Goal: Feedback & Contribution: Contribute content

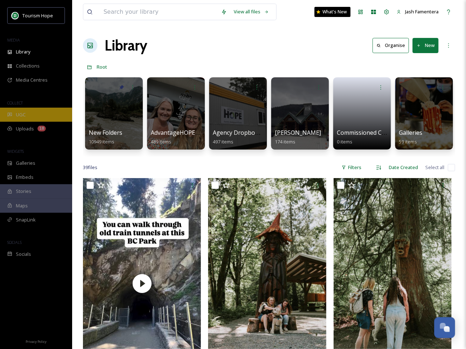
click at [27, 111] on div "UGC" at bounding box center [36, 115] width 72 height 14
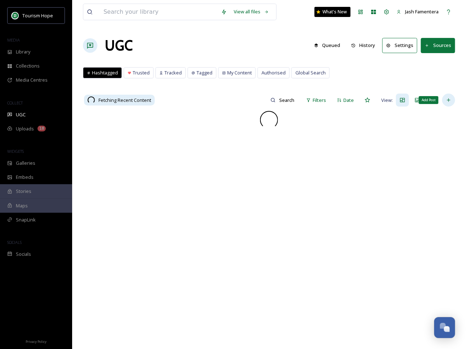
click at [452, 100] on div "Add Post" at bounding box center [448, 99] width 13 height 13
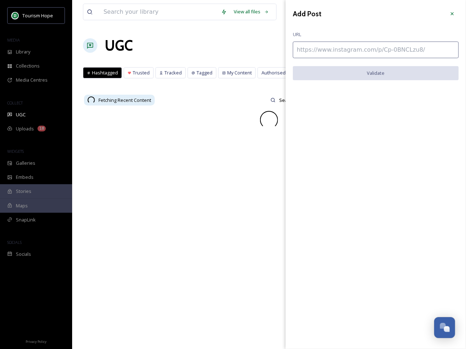
click at [353, 51] on input at bounding box center [376, 49] width 166 height 17
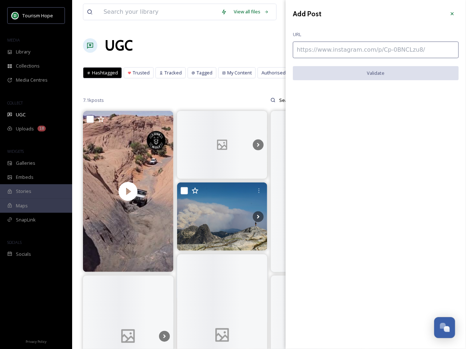
paste input "[URL][DOMAIN_NAME]"
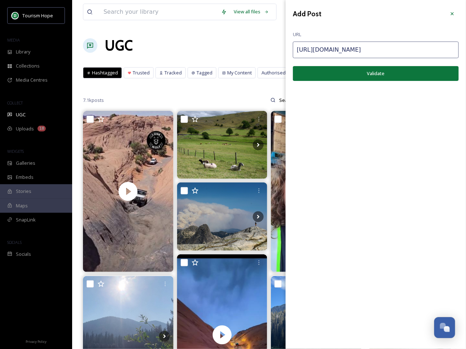
type input "[URL][DOMAIN_NAME]"
click at [353, 79] on button "Validate" at bounding box center [376, 73] width 166 height 15
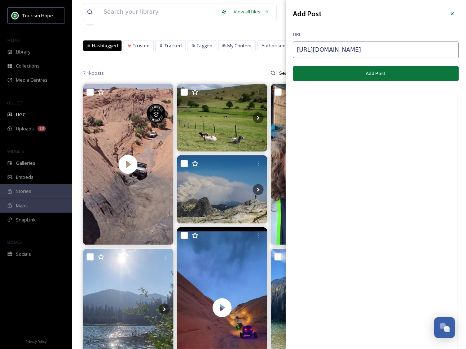
click at [402, 71] on button "Add Post" at bounding box center [376, 73] width 166 height 15
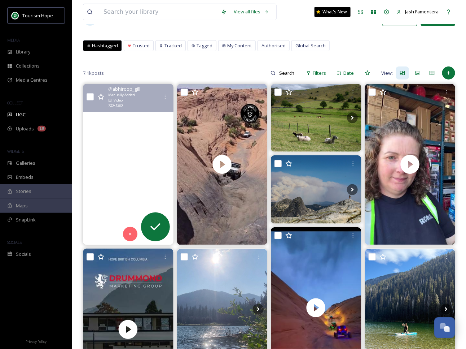
click at [139, 136] on video "Sometimes you just gotta do it!\a\aZupjok, Llama, and Alpaca Peaks — rugged rid…" at bounding box center [128, 164] width 91 height 161
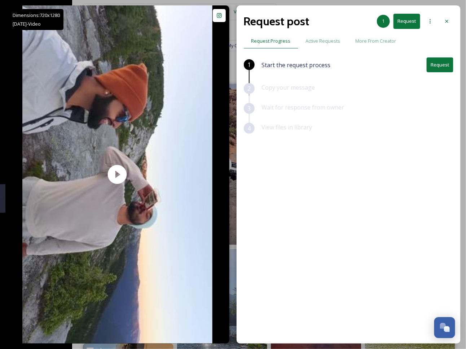
click at [449, 66] on button "Request" at bounding box center [440, 64] width 27 height 15
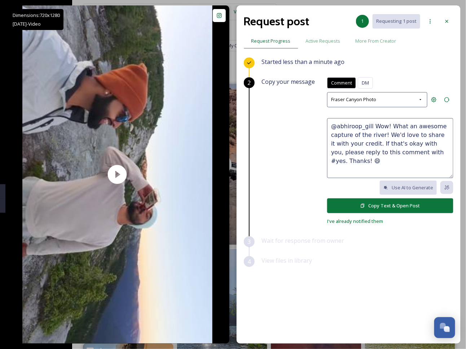
click at [370, 139] on textarea "@abhiroop_gill Wow! What an awesome capture of the river! We'd love to share it…" at bounding box center [390, 148] width 126 height 60
drag, startPoint x: 371, startPoint y: 122, endPoint x: 385, endPoint y: 134, distance: 17.4
click at [385, 134] on textarea "@abhiroop_gill Wow! What an awesome capture of the river! We'd love to share it…" at bounding box center [390, 148] width 126 height 60
type textarea "@abhiroop_gill This looks awesome! We'd love to share it with your credit. If t…"
click at [378, 207] on button "Copy Text & Open Post" at bounding box center [390, 205] width 126 height 15
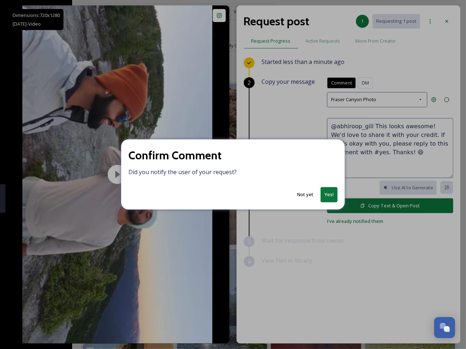
click at [330, 191] on button "Yes!" at bounding box center [329, 194] width 17 height 15
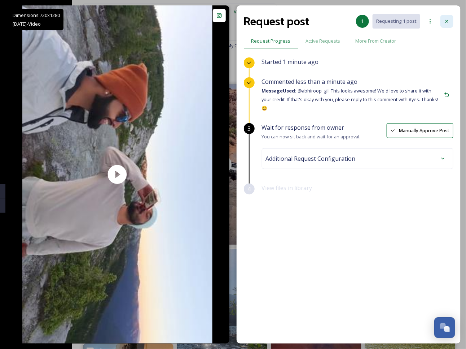
click at [445, 22] on icon at bounding box center [447, 21] width 6 height 6
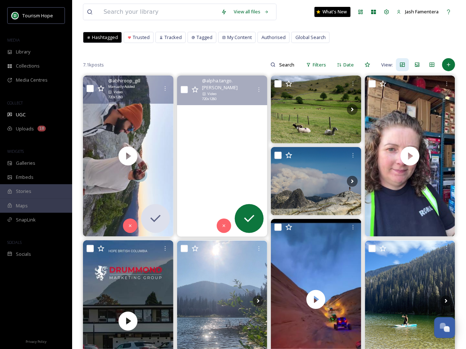
scroll to position [37, 0]
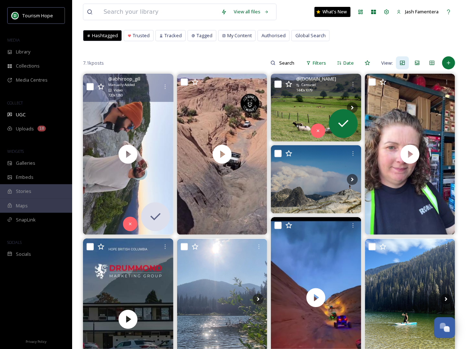
click at [310, 114] on img at bounding box center [316, 108] width 91 height 68
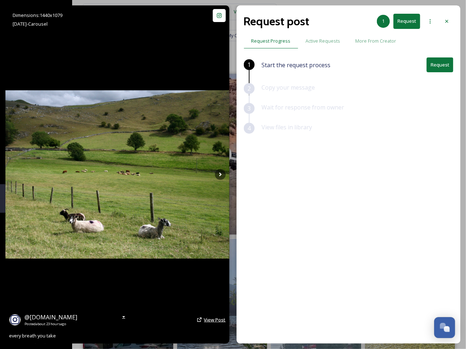
click at [208, 320] on span "View Post" at bounding box center [215, 319] width 22 height 6
click at [207, 320] on span "View Post" at bounding box center [215, 319] width 22 height 6
click at [448, 13] on div "Request post 1 Request" at bounding box center [349, 21] width 210 height 17
click at [449, 18] on div at bounding box center [447, 21] width 13 height 13
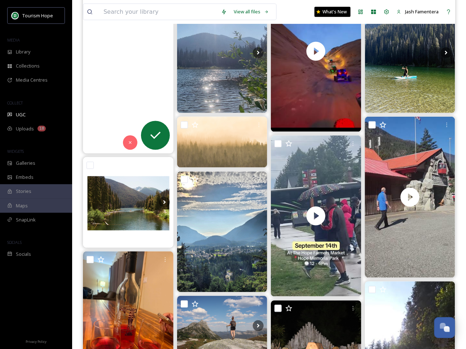
scroll to position [281, 0]
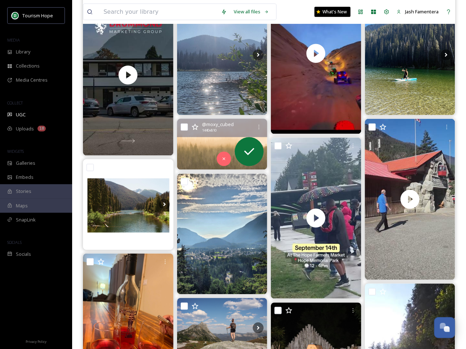
click at [197, 149] on img at bounding box center [222, 144] width 91 height 51
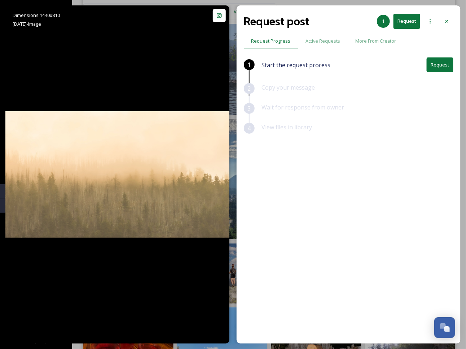
click at [433, 65] on button "Request" at bounding box center [440, 64] width 27 height 15
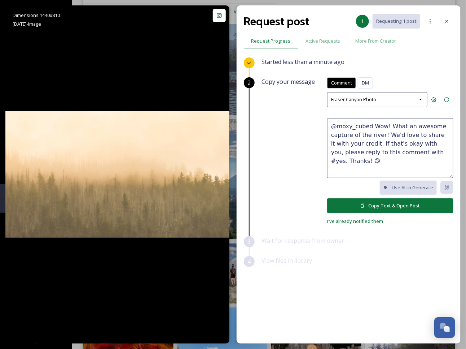
click at [389, 136] on textarea "@moxy_cubed Wow! What an awesome capture of the river! We'd love to share it wi…" at bounding box center [390, 148] width 126 height 60
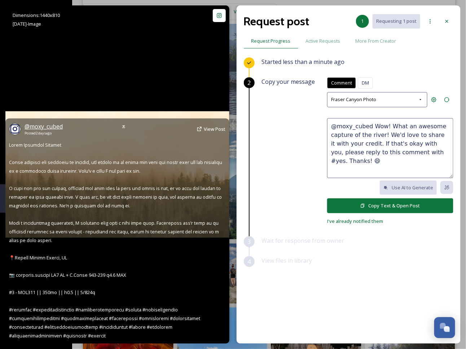
click at [30, 129] on span "@ moxy_cubed" at bounding box center [44, 126] width 38 height 8
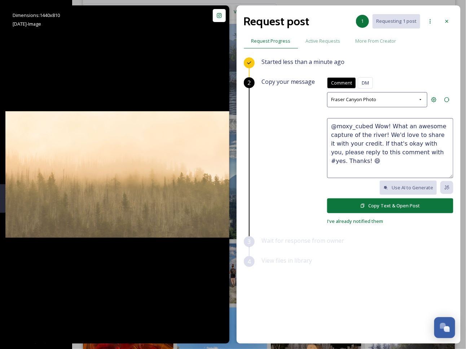
click at [391, 153] on textarea "@moxy_cubed Wow! What an awesome capture of the river! We'd love to share it wi…" at bounding box center [390, 148] width 126 height 60
drag, startPoint x: 371, startPoint y: 124, endPoint x: 386, endPoint y: 132, distance: 17.1
click at [386, 132] on textarea "@moxy_cubed Wow! What an awesome capture of the river! We'd love to share it wi…" at bounding box center [390, 148] width 126 height 60
drag, startPoint x: 371, startPoint y: 124, endPoint x: 347, endPoint y: 137, distance: 27.1
click at [347, 137] on textarea "@moxy_cubed We'd love to share it with your credit. If that's okay with you, pl…" at bounding box center [390, 148] width 126 height 60
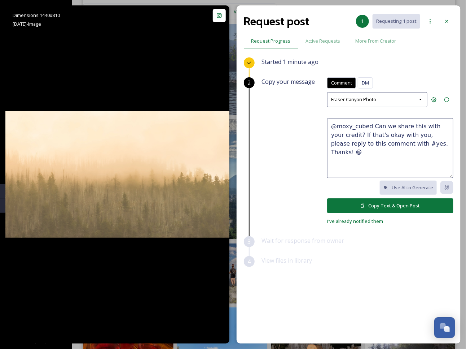
type textarea "@moxy_cubed Can we share this with your credit? If that's okay with you, please…"
click at [361, 196] on div "Comment DM Comment [PERSON_NAME] Canyon Photo @moxy_cubed Can we share this wit…" at bounding box center [390, 151] width 126 height 148
click at [356, 204] on button "Copy Text & Open Post" at bounding box center [390, 205] width 126 height 15
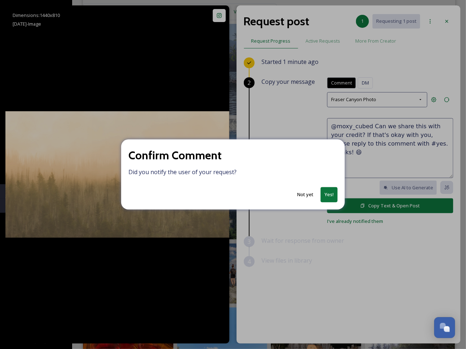
click at [321, 198] on button "Yes!" at bounding box center [329, 194] width 17 height 15
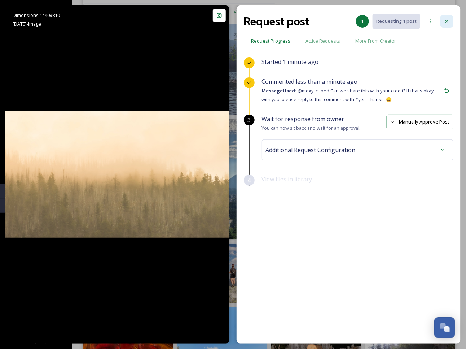
click at [454, 20] on div at bounding box center [447, 21] width 13 height 13
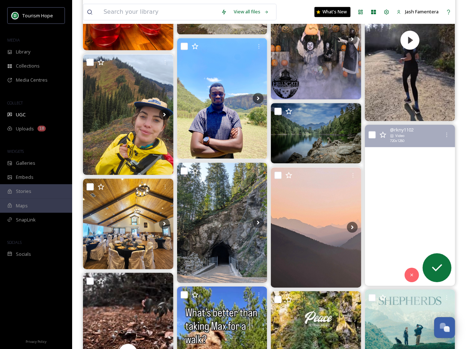
scroll to position [603, 0]
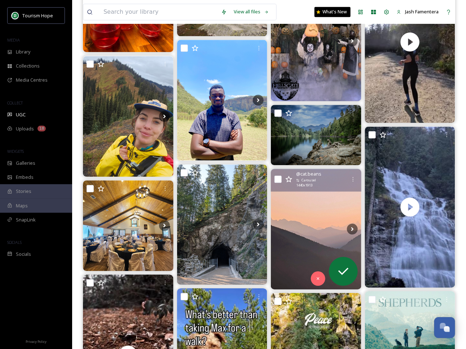
click at [284, 202] on img at bounding box center [316, 229] width 91 height 120
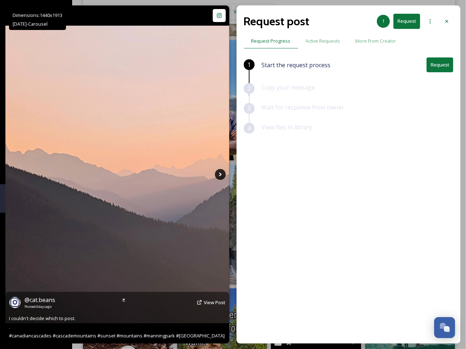
click at [216, 179] on icon at bounding box center [220, 174] width 11 height 11
click at [219, 172] on icon at bounding box center [220, 174] width 3 height 4
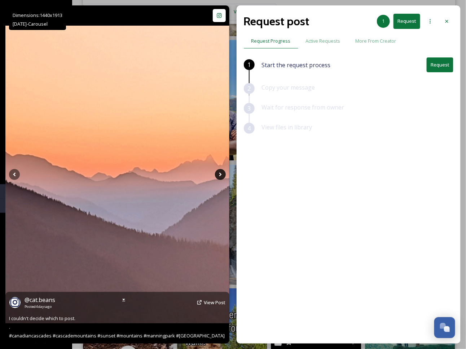
click at [219, 172] on icon at bounding box center [220, 174] width 3 height 4
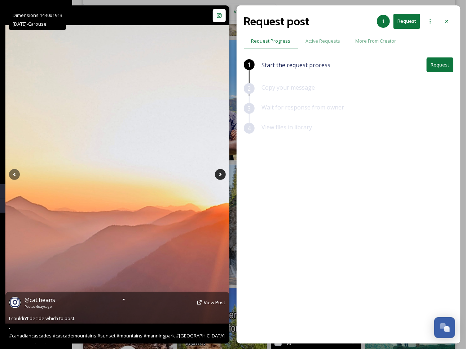
click at [219, 172] on icon at bounding box center [220, 174] width 3 height 4
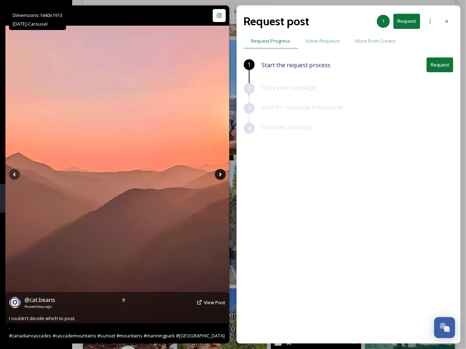
click at [219, 172] on icon at bounding box center [220, 174] width 3 height 4
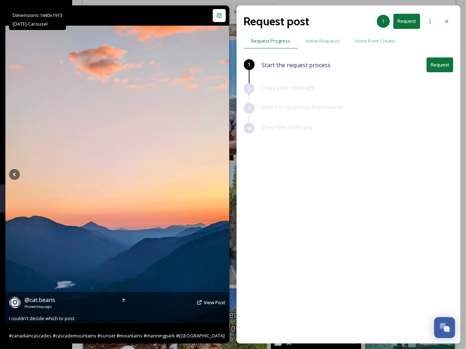
click at [219, 172] on icon at bounding box center [220, 174] width 3 height 4
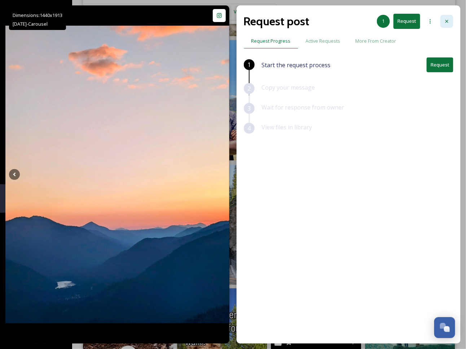
click at [450, 20] on div at bounding box center [447, 21] width 13 height 13
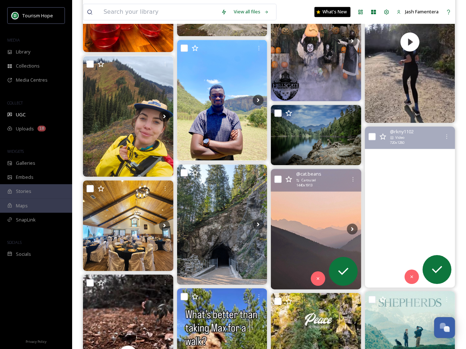
click at [440, 161] on video "🌿💦 “Nature’s bridal veil waterfalls near Hope, BC ✨ A breathtaking gift of natu…" at bounding box center [410, 206] width 91 height 161
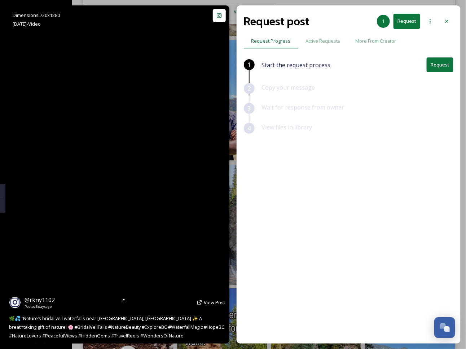
click at [102, 163] on video "🌿💦 “Nature’s bridal veil waterfalls near Hope, BC ✨ A breathtaking gift of natu…" at bounding box center [117, 174] width 190 height 338
click at [119, 123] on video "🌿💦 “Nature’s bridal veil waterfalls near Hope, BC ✨ A breathtaking gift of natu…" at bounding box center [117, 174] width 190 height 338
click at [149, 74] on video "🌿💦 “Nature’s bridal veil waterfalls near Hope, BC ✨ A breathtaking gift of natu…" at bounding box center [117, 174] width 190 height 338
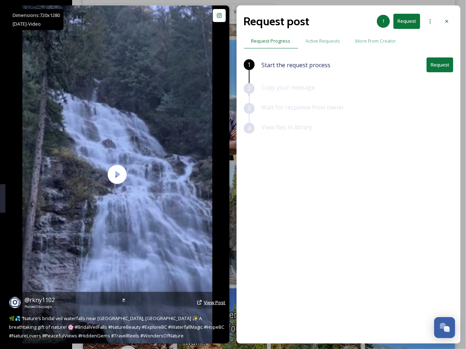
click at [210, 301] on span "View Post" at bounding box center [215, 302] width 22 height 6
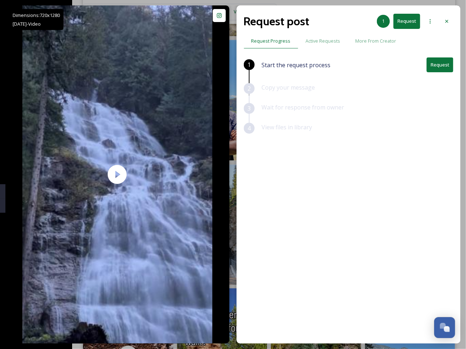
click at [436, 60] on button "Request" at bounding box center [440, 64] width 27 height 15
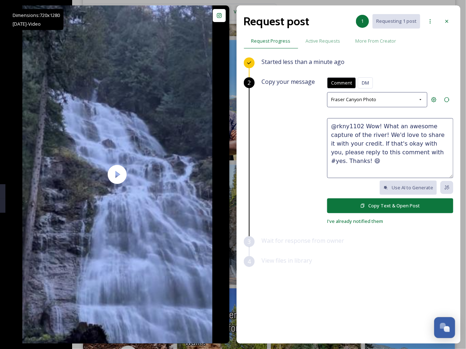
click at [368, 136] on textarea "@rkny1102 Wow! What an awesome capture of the river! We'd love to share it with…" at bounding box center [390, 148] width 126 height 60
drag, startPoint x: 378, startPoint y: 123, endPoint x: 363, endPoint y: 135, distance: 19.3
click at [363, 135] on textarea "@rkny1102 Wow! What an awesome capture of the river! We'd love to share it with…" at bounding box center [390, 148] width 126 height 60
type textarea "@rkny1102 Wow! We'd love to share it with your credit. If that's okay with you,…"
click at [360, 205] on button "Copy Text & Open Post" at bounding box center [390, 205] width 126 height 15
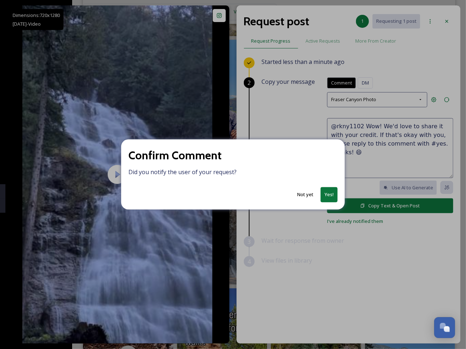
click at [326, 194] on button "Yes!" at bounding box center [329, 194] width 17 height 15
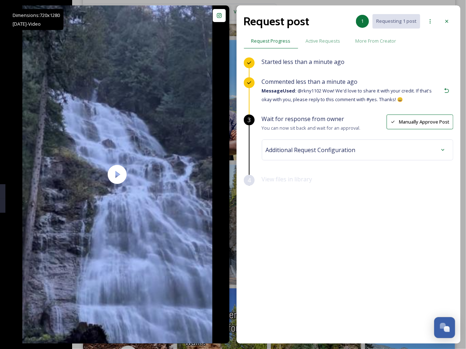
click at [297, 154] on div "Additional Request Configuration" at bounding box center [358, 149] width 184 height 13
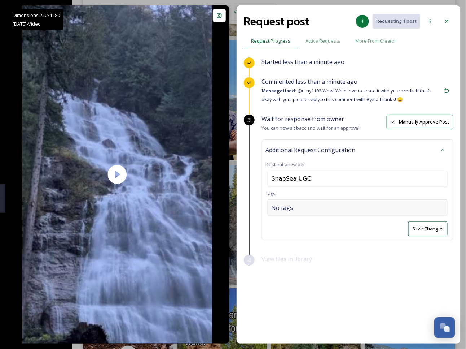
click at [299, 210] on div "No tags" at bounding box center [358, 207] width 180 height 17
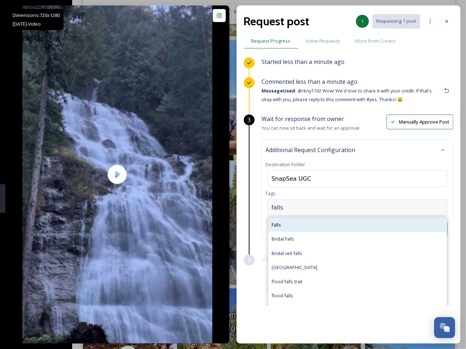
type input "falls"
click at [288, 225] on div "Falls" at bounding box center [357, 225] width 179 height 14
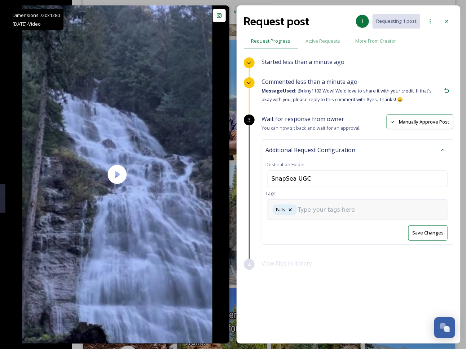
click at [303, 208] on input at bounding box center [334, 209] width 72 height 9
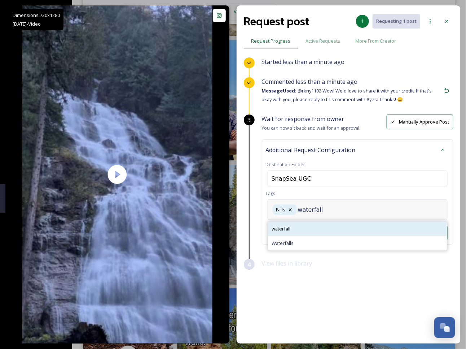
type input "waterfall"
click at [301, 226] on div "waterfall" at bounding box center [357, 229] width 179 height 14
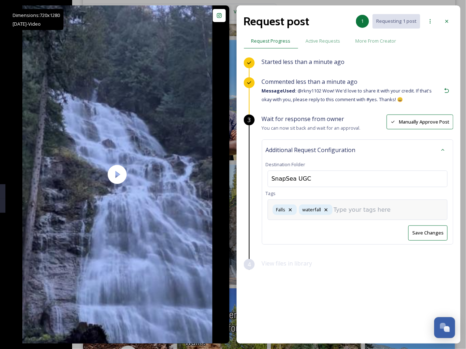
click at [338, 213] on div "Falls waterfall" at bounding box center [358, 209] width 180 height 21
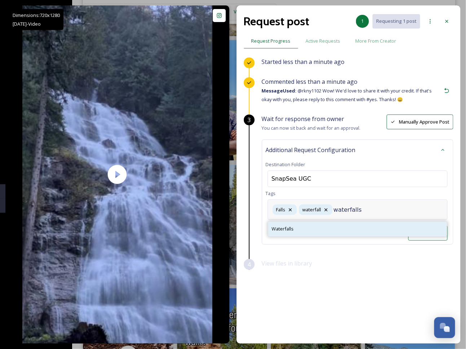
type input "waterfalls"
click at [292, 231] on span "Waterfalls" at bounding box center [283, 228] width 22 height 7
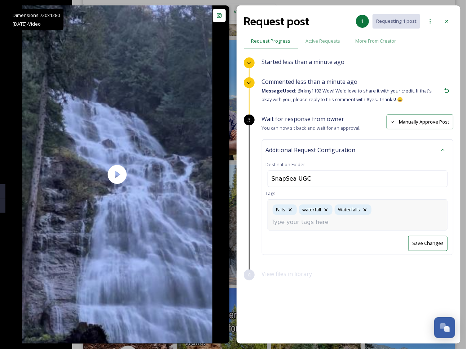
click at [344, 218] on input at bounding box center [308, 222] width 72 height 9
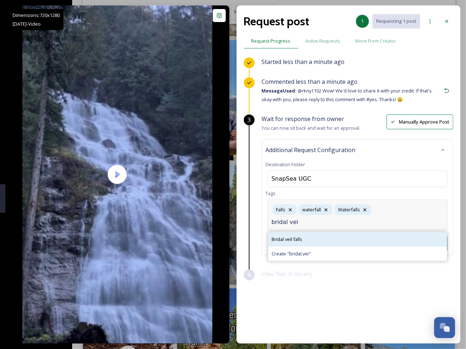
type input "bridal vei"
click at [332, 232] on div "Bridal veil falls" at bounding box center [357, 239] width 179 height 14
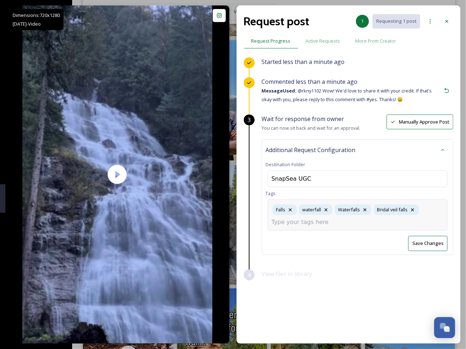
click at [383, 221] on div "Falls waterfall Waterfalls Bridal veil falls" at bounding box center [358, 214] width 180 height 31
click at [298, 222] on input at bounding box center [308, 222] width 72 height 9
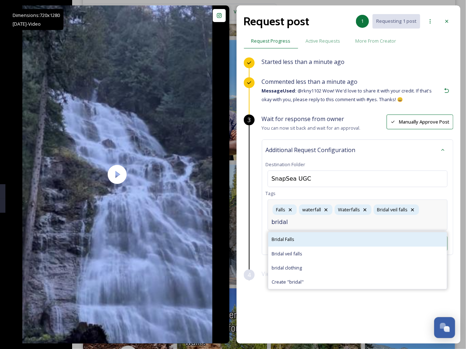
type input "bridal"
click at [289, 234] on div "Bridal Falls" at bounding box center [357, 239] width 179 height 14
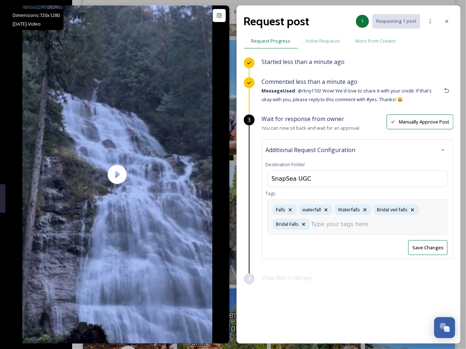
click at [430, 250] on div "Wait for response from owner You can now sit back and wait for an approval. Man…" at bounding box center [358, 193] width 192 height 159
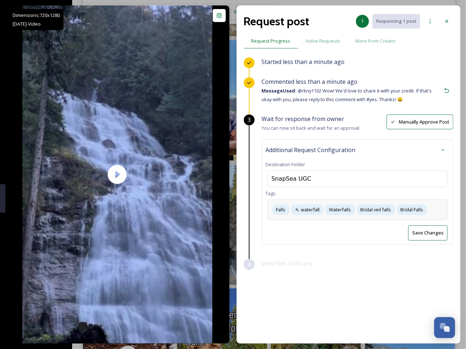
click at [434, 229] on button "Save Changes" at bounding box center [427, 232] width 39 height 15
click at [446, 21] on icon at bounding box center [447, 21] width 6 height 6
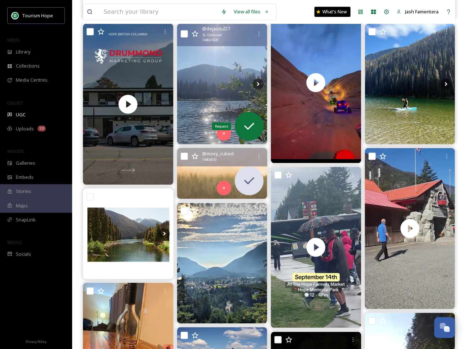
scroll to position [233, 0]
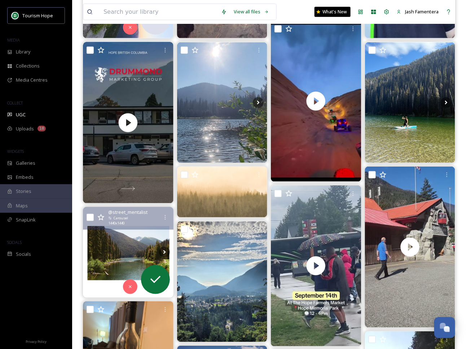
click at [134, 256] on img at bounding box center [128, 252] width 91 height 91
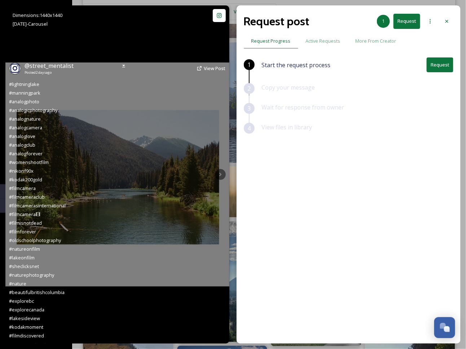
click at [223, 171] on div "@ street_mentalist Posted [DATE] View Post #lightninglake #manningpark #analogp…" at bounding box center [117, 200] width 224 height 285
click at [213, 179] on div "@ street_mentalist Posted [DATE] View Post #lightninglake #manningpark #analogp…" at bounding box center [117, 200] width 224 height 285
click at [206, 68] on span "View Post" at bounding box center [215, 68] width 22 height 6
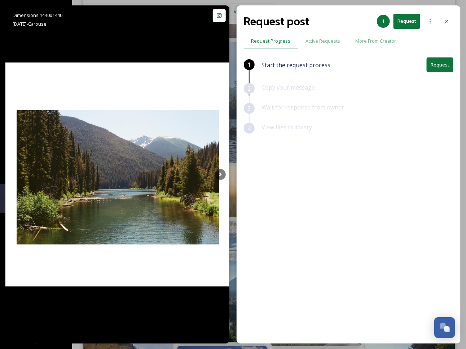
click at [437, 60] on button "Request" at bounding box center [440, 64] width 27 height 15
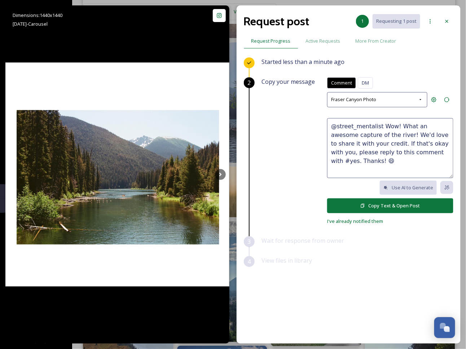
click at [361, 123] on textarea "@street_mentalist Wow! What an awesome capture of the river! We'd love to share…" at bounding box center [390, 148] width 126 height 60
drag, startPoint x: 383, startPoint y: 123, endPoint x: 384, endPoint y: 137, distance: 13.8
click at [384, 137] on textarea "@street_mentalist Wow! What an awesome capture of the river! We'd love to share…" at bounding box center [390, 148] width 126 height 60
click at [388, 137] on textarea "@street_mentalist Wow! What an awesome capture of the river! We'd love to share…" at bounding box center [390, 148] width 126 height 60
drag, startPoint x: 383, startPoint y: 133, endPoint x: 381, endPoint y: 126, distance: 8.0
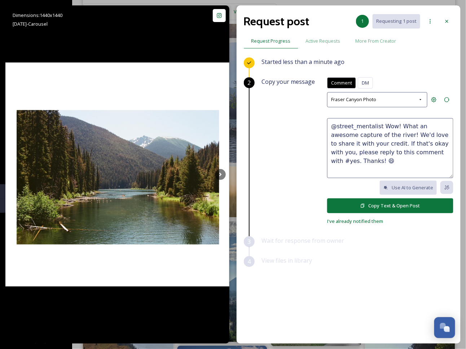
click at [381, 126] on textarea "@street_mentalist Wow! What an awesome capture of the river! We'd love to share…" at bounding box center [390, 148] width 126 height 60
type textarea "@street_mentalist Love this photo of lightning lake! 😍 We'd love to share it wi…"
click at [370, 201] on button "Copy Text & Open Post" at bounding box center [390, 205] width 126 height 15
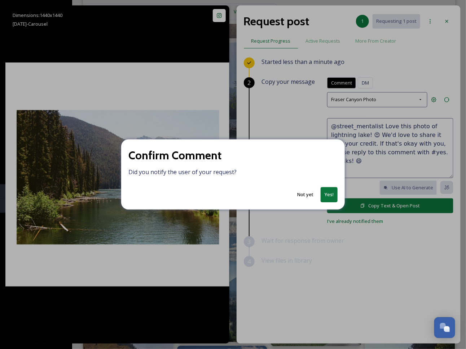
click at [325, 195] on button "Yes!" at bounding box center [329, 194] width 17 height 15
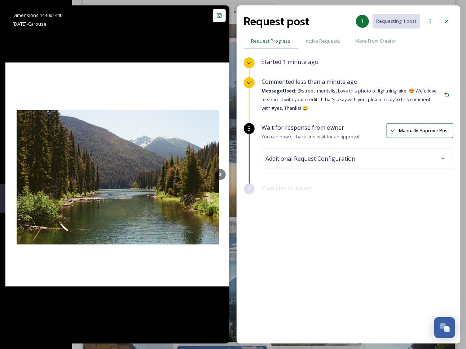
click at [344, 154] on span "Additional Request Configuration" at bounding box center [311, 158] width 90 height 9
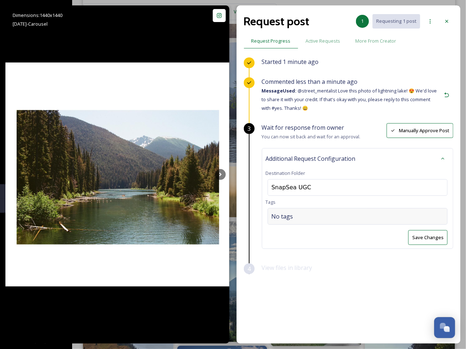
click at [300, 221] on div "No tags" at bounding box center [358, 216] width 180 height 17
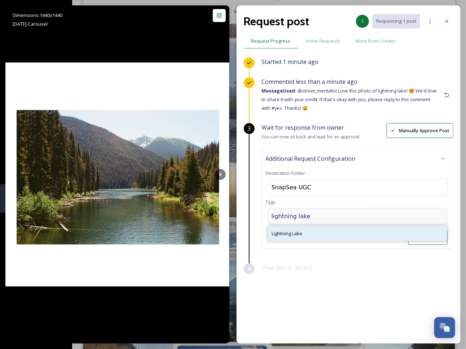
type input "lightning lake"
click at [292, 230] on span "Lightning Lake" at bounding box center [287, 233] width 31 height 7
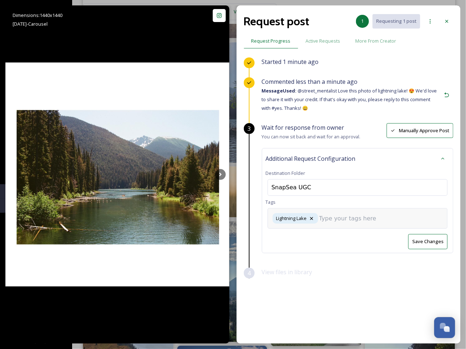
click at [367, 218] on input at bounding box center [355, 218] width 72 height 9
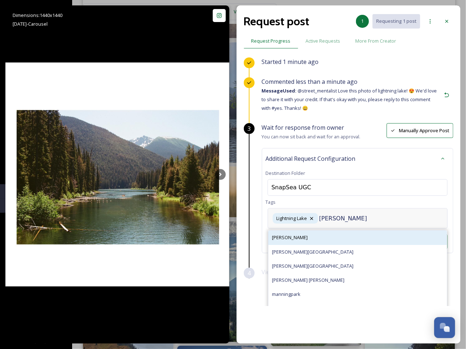
type input "[PERSON_NAME]"
click at [296, 236] on div "[PERSON_NAME]" at bounding box center [357, 237] width 179 height 14
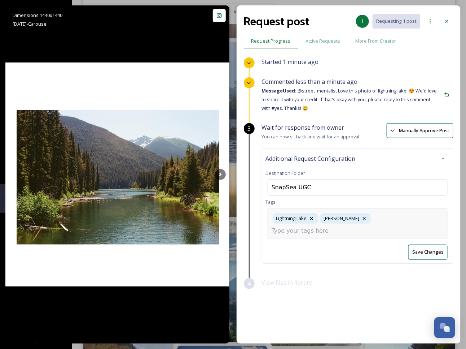
click at [369, 221] on div "Lightning Lake [PERSON_NAME]" at bounding box center [358, 223] width 180 height 31
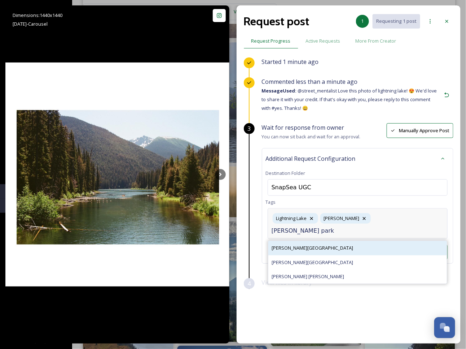
type input "[PERSON_NAME] park"
click at [283, 244] on span "[PERSON_NAME][GEOGRAPHIC_DATA]" at bounding box center [313, 247] width 82 height 7
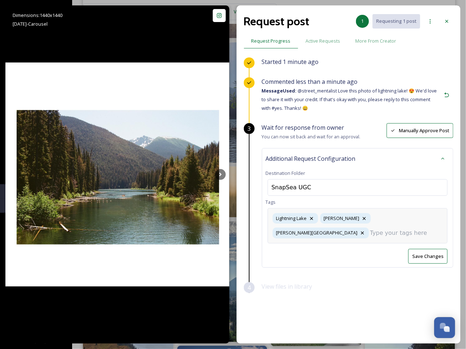
click at [428, 218] on div "Lightning Lake [PERSON_NAME] [PERSON_NAME][GEOGRAPHIC_DATA]" at bounding box center [358, 225] width 180 height 35
click at [386, 232] on div "Lightning Lake [PERSON_NAME] [PERSON_NAME][GEOGRAPHIC_DATA]" at bounding box center [358, 225] width 180 height 35
click at [411, 214] on div "Lightning Lake [PERSON_NAME] [PERSON_NAME][GEOGRAPHIC_DATA]" at bounding box center [358, 225] width 180 height 35
click at [418, 248] on div "Additional Request Configuration Destination Folder SnapSea UGC Tags Lightning …" at bounding box center [358, 207] width 192 height 119
click at [421, 222] on div "Lightning Lake [PERSON_NAME] [PERSON_NAME][GEOGRAPHIC_DATA]" at bounding box center [358, 225] width 180 height 35
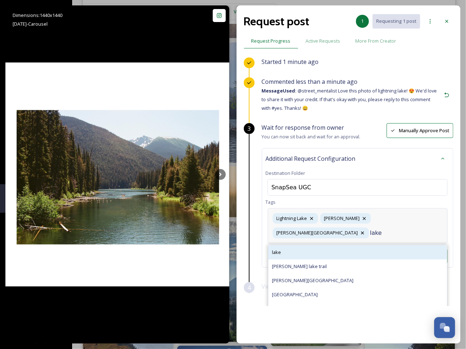
type input "lake"
click at [327, 246] on div "lake" at bounding box center [357, 252] width 179 height 14
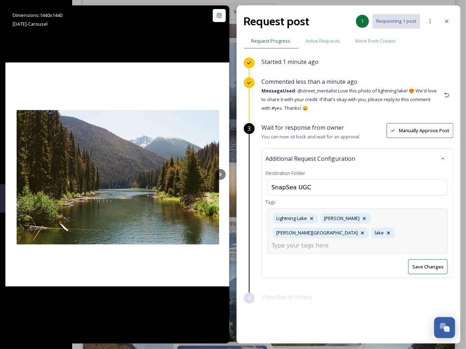
click at [431, 249] on div "Additional Request Configuration Destination Folder SnapSea UGC Tags Lightning …" at bounding box center [358, 213] width 192 height 130
click at [420, 249] on button "Save Changes" at bounding box center [427, 256] width 39 height 15
click at [452, 16] on div at bounding box center [447, 21] width 13 height 13
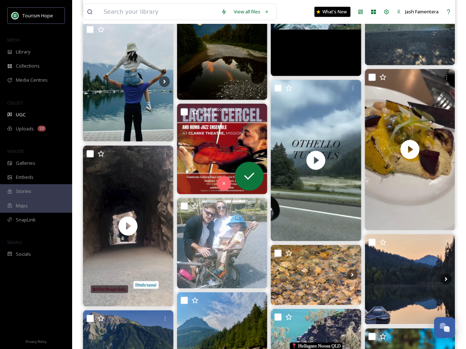
scroll to position [1143, 0]
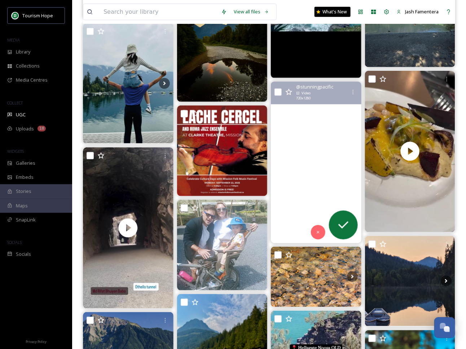
click at [289, 207] on video "The Othello tunnels, a stunning trail with huge cliffs & rushing water. Wild to…" at bounding box center [316, 162] width 91 height 161
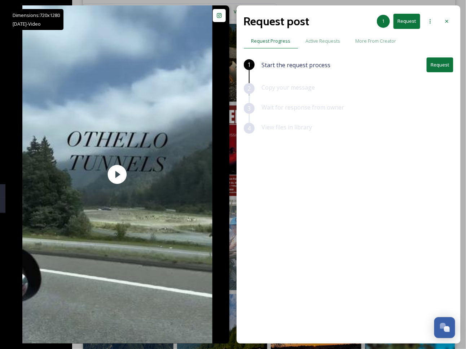
click at [430, 64] on button "Request" at bounding box center [440, 64] width 27 height 15
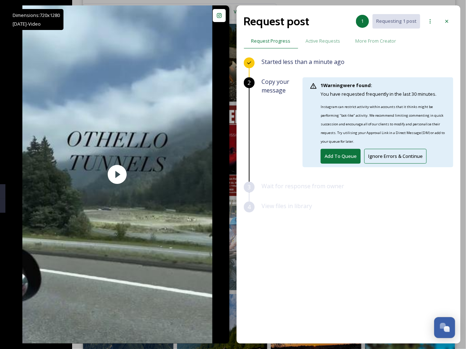
click at [344, 156] on button "Add To Queue" at bounding box center [341, 156] width 40 height 15
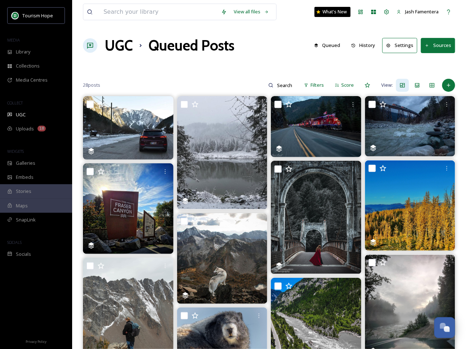
click at [366, 46] on button "History" at bounding box center [363, 45] width 31 height 14
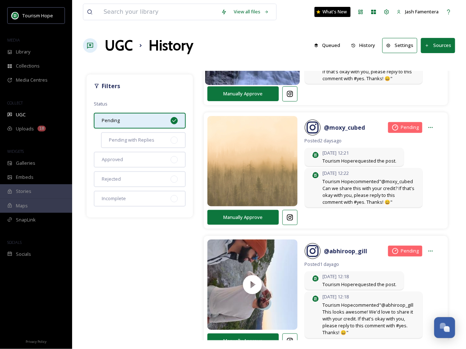
scroll to position [229, 0]
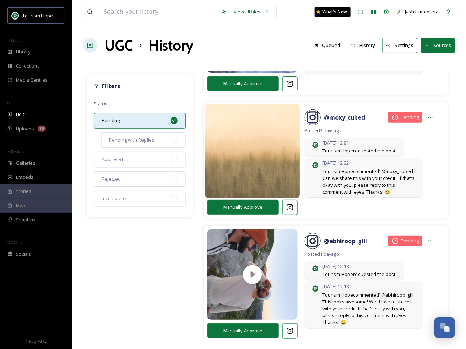
click at [245, 145] on img at bounding box center [252, 151] width 95 height 114
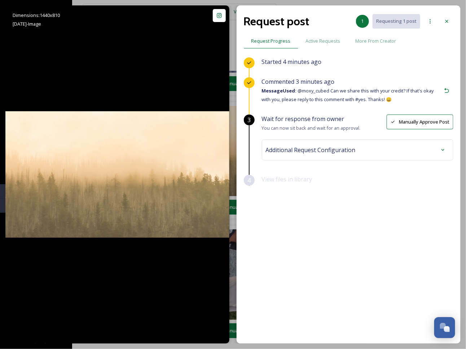
click at [321, 150] on span "Additional Request Configuration" at bounding box center [311, 149] width 90 height 9
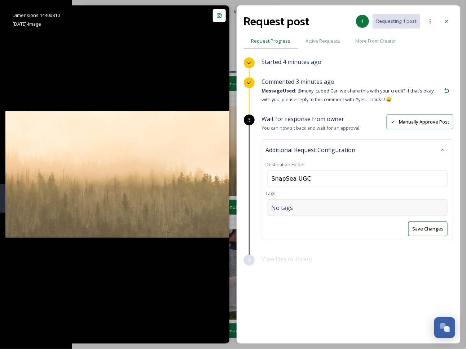
click at [309, 207] on div "No tags" at bounding box center [358, 207] width 180 height 17
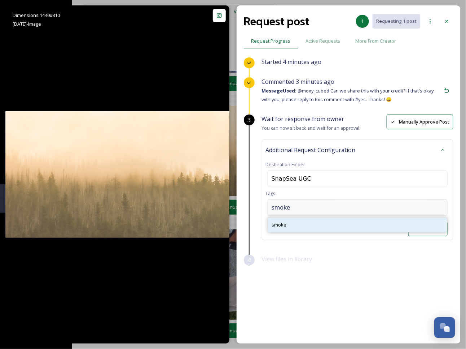
type input "smoke"
click at [310, 229] on div "smoke" at bounding box center [357, 225] width 179 height 14
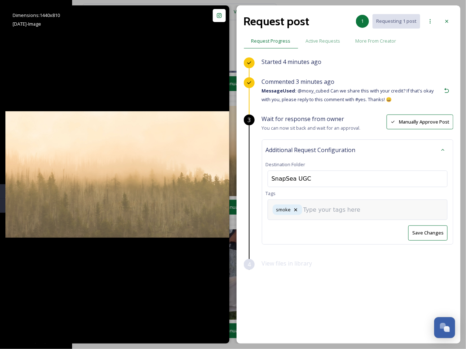
click at [322, 215] on div "smoke" at bounding box center [358, 209] width 180 height 21
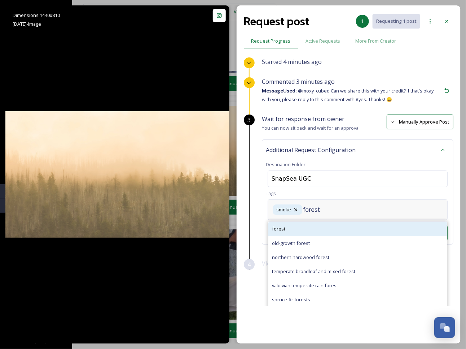
type input "forest"
click at [304, 229] on div "forest" at bounding box center [357, 229] width 179 height 14
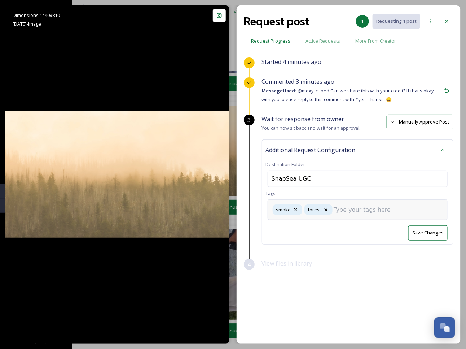
click at [385, 206] on input at bounding box center [370, 209] width 72 height 9
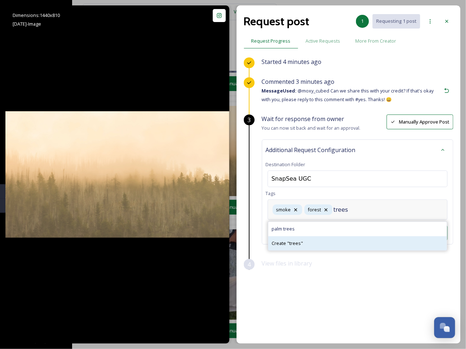
type input "trees"
click at [345, 241] on div "Create " trees "" at bounding box center [357, 243] width 179 height 14
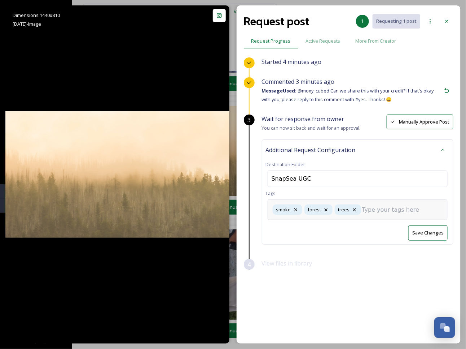
click at [379, 207] on input at bounding box center [398, 209] width 72 height 9
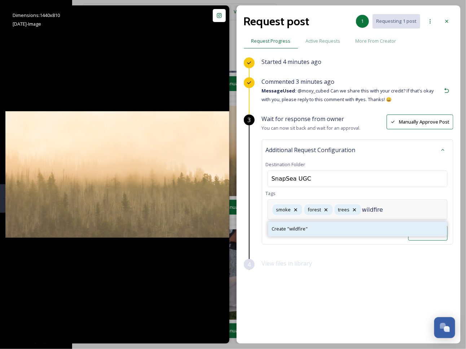
type input "wildfire"
click at [346, 226] on div "Create " wildfire "" at bounding box center [357, 229] width 179 height 14
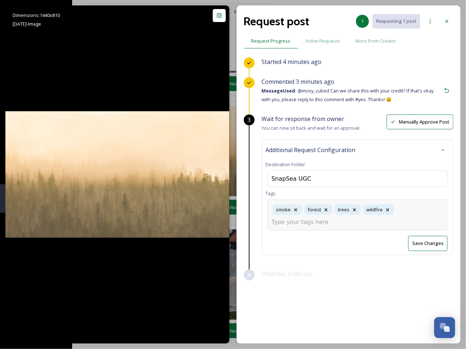
click at [412, 211] on div "smoke forest trees wildfire" at bounding box center [358, 214] width 180 height 31
click at [421, 224] on div "smoke forest trees wildfire" at bounding box center [358, 214] width 180 height 31
click at [419, 240] on div "Additional Request Configuration Destination Folder SnapSea UGC Tags smoke fore…" at bounding box center [358, 196] width 192 height 115
click at [402, 209] on div "smoke forest trees wildfire" at bounding box center [358, 209] width 180 height 21
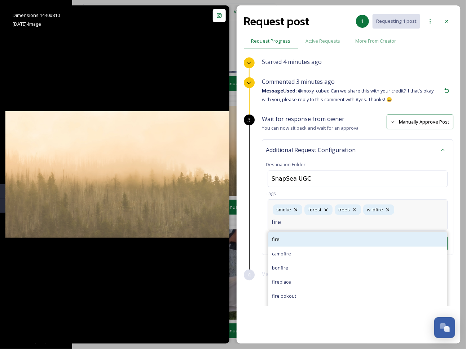
type input "fire"
click at [298, 233] on div "fire" at bounding box center [357, 239] width 179 height 14
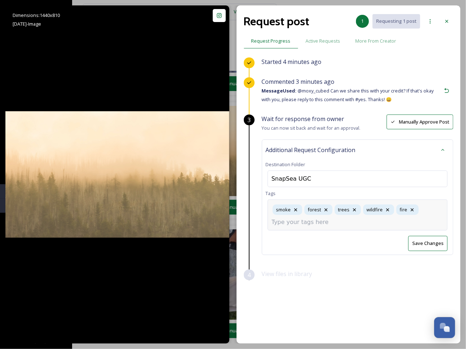
click at [427, 236] on button "Save Changes" at bounding box center [427, 243] width 39 height 15
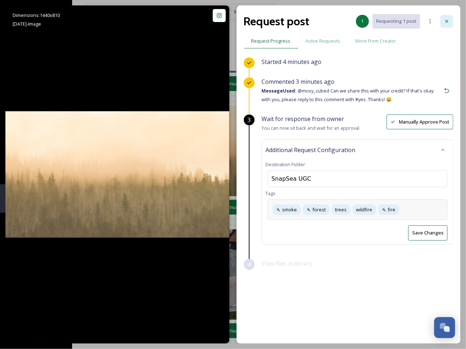
click at [450, 22] on icon at bounding box center [447, 21] width 6 height 6
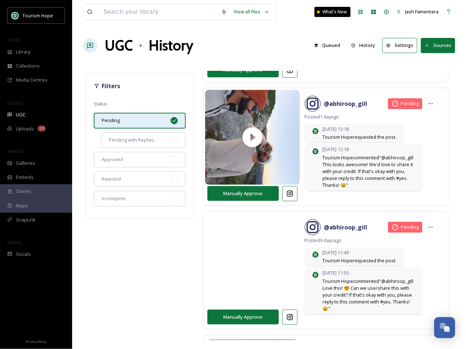
scroll to position [357, 0]
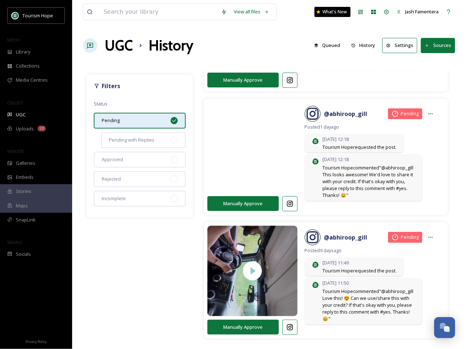
click at [294, 164] on video at bounding box center [252, 147] width 95 height 114
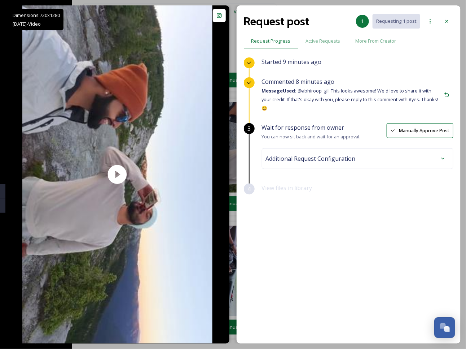
click at [327, 154] on span "Additional Request Configuration" at bounding box center [311, 158] width 90 height 9
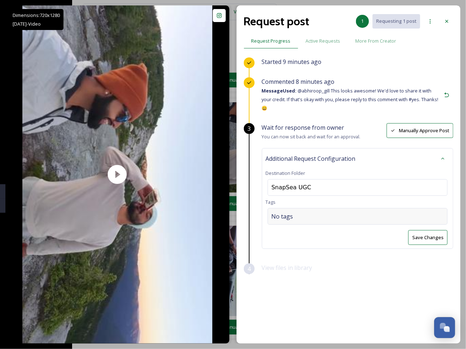
click at [300, 213] on div "No tags" at bounding box center [358, 216] width 180 height 17
click at [285, 212] on input at bounding box center [308, 216] width 72 height 9
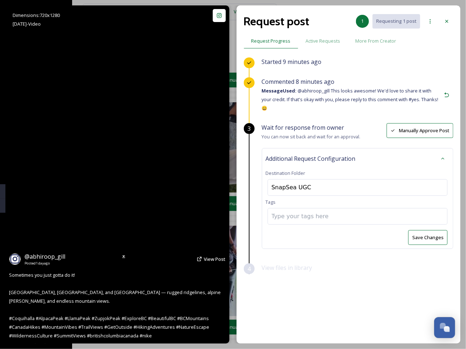
click at [103, 173] on video "Sometimes you just gotta do it!\a\aZupjok, Llama, and Alpaca Peaks — rugged rid…" at bounding box center [117, 174] width 190 height 338
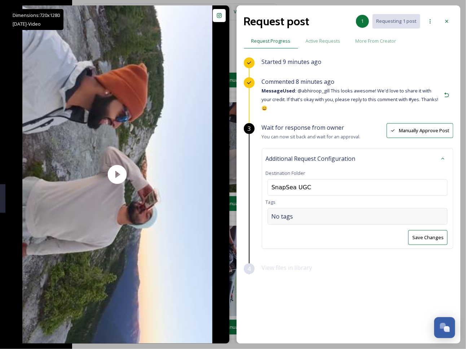
click at [299, 208] on div "No tags" at bounding box center [358, 216] width 180 height 17
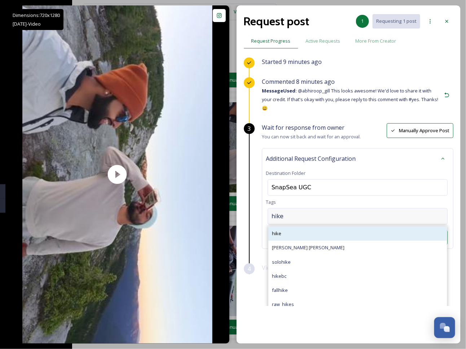
type input "hike"
click at [307, 226] on div "hike" at bounding box center [357, 233] width 179 height 14
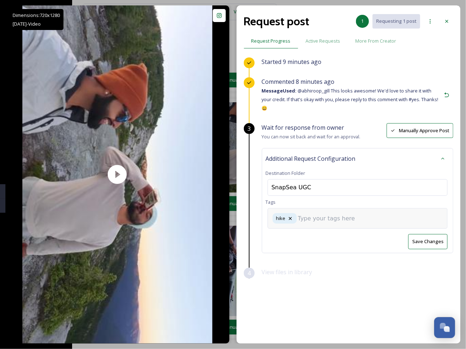
click at [318, 214] on input at bounding box center [334, 218] width 72 height 9
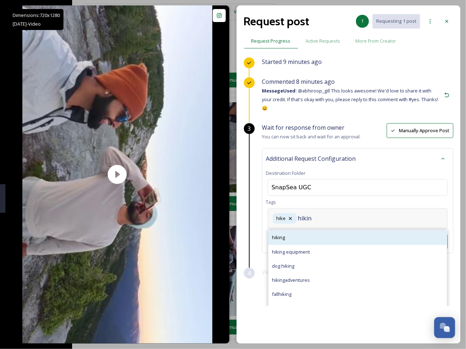
type input "hikin"
click at [337, 230] on div "hiking" at bounding box center [357, 237] width 179 height 14
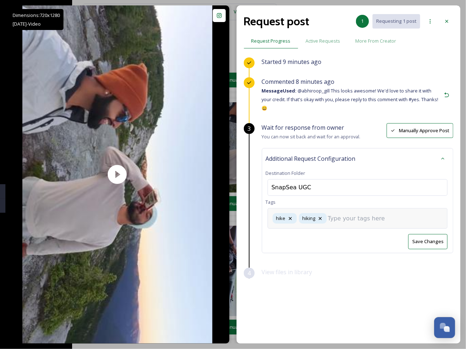
click at [356, 214] on input at bounding box center [364, 218] width 72 height 9
click at [445, 235] on button "Save Changes" at bounding box center [427, 241] width 39 height 15
click at [370, 217] on div "hike hiking" at bounding box center [358, 218] width 180 height 21
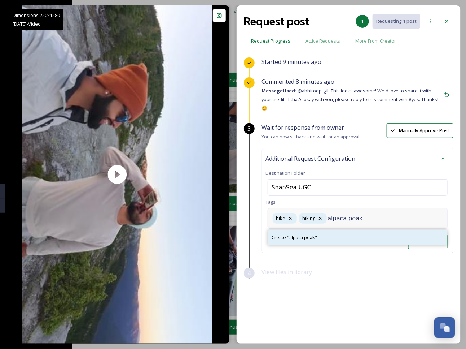
type input "alpaca peak"
click at [352, 230] on div "Create " alpaca peak "" at bounding box center [357, 237] width 179 height 14
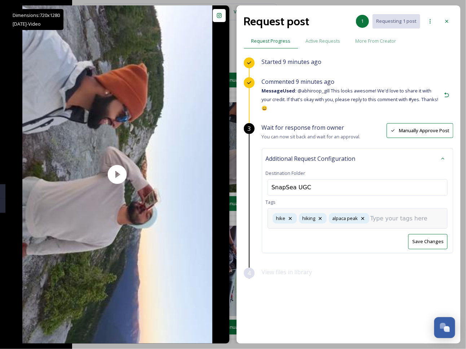
click at [393, 214] on input at bounding box center [407, 218] width 72 height 9
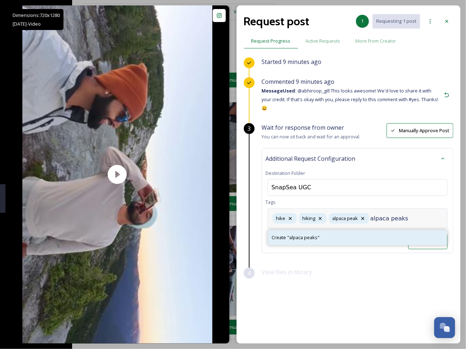
type input "alpaca peaks"
click at [357, 230] on div "Create " alpaca peaks "" at bounding box center [357, 237] width 179 height 14
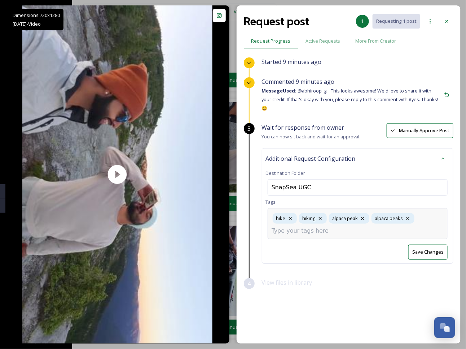
click at [425, 219] on div "hike hiking [GEOGRAPHIC_DATA] alpaca peaks" at bounding box center [358, 223] width 180 height 31
click at [384, 227] on div "hike hiking [GEOGRAPHIC_DATA] alpaca peaks" at bounding box center [358, 223] width 180 height 31
click at [355, 286] on div "Started 9 minutes ago Commented 9 minutes ago Message Used: @abhiroop_gill This…" at bounding box center [349, 181] width 210 height 248
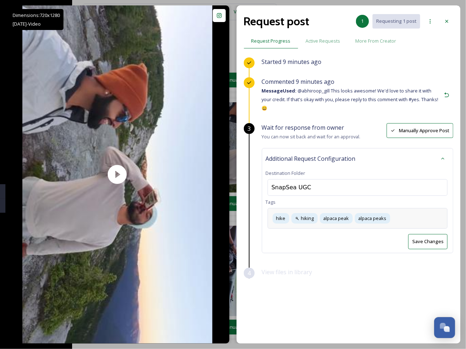
click at [431, 208] on div "hike hiking [GEOGRAPHIC_DATA] alpaca peaks" at bounding box center [358, 218] width 180 height 21
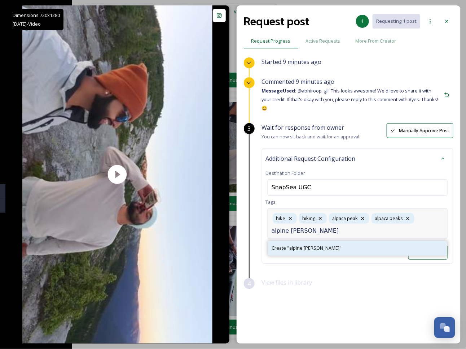
type input "alpine [PERSON_NAME]"
click at [394, 241] on div "Create " alpine [PERSON_NAME] "" at bounding box center [357, 248] width 179 height 14
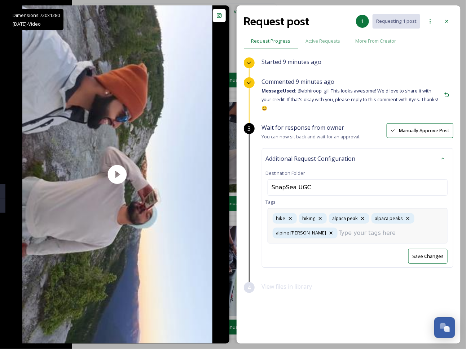
click at [348, 270] on div "Started 9 minutes ago Commented 9 minutes ago Message Used: @abhiroop_gill This…" at bounding box center [349, 181] width 210 height 248
click at [441, 208] on div "hike hiking [GEOGRAPHIC_DATA] alpaca peaks alpine [PERSON_NAME]" at bounding box center [358, 225] width 180 height 35
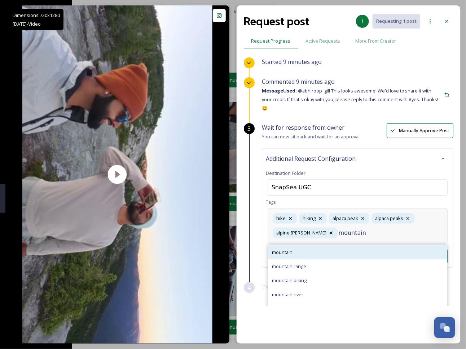
type input "mountain"
click at [290, 249] on span "mountain" at bounding box center [282, 252] width 21 height 7
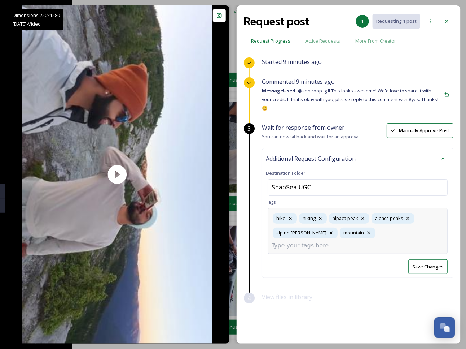
click at [344, 241] on input at bounding box center [308, 245] width 72 height 9
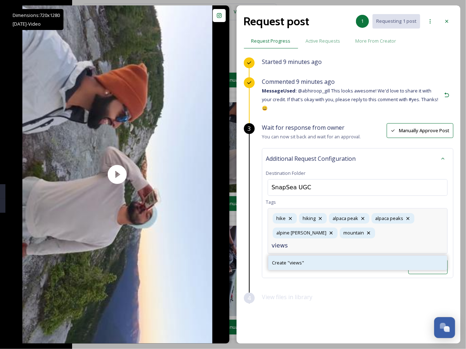
type input "views"
click at [372, 255] on div "Create " views "" at bounding box center [357, 262] width 179 height 14
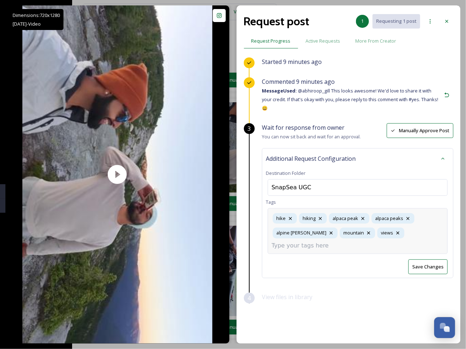
click at [392, 228] on div "hike hiking [GEOGRAPHIC_DATA] alpaca peaks alpine [PERSON_NAME] mountain views" at bounding box center [358, 230] width 180 height 45
click at [433, 258] on div "Wait for response from owner You can now sit back and wait for an approval. Man…" at bounding box center [358, 207] width 192 height 169
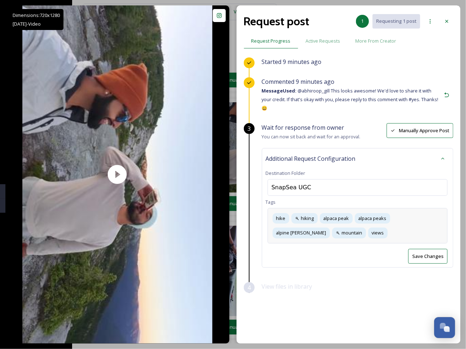
click at [429, 226] on div "hike hiking [GEOGRAPHIC_DATA] alpaca peaks alpine [PERSON_NAME] mountain views" at bounding box center [358, 225] width 180 height 35
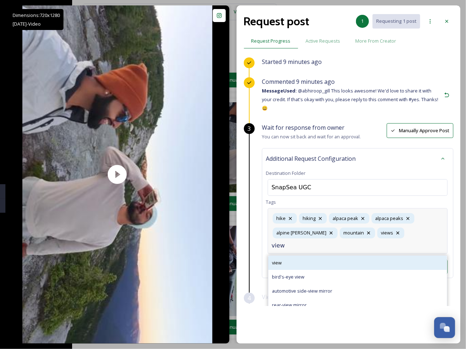
type input "view"
click at [325, 255] on div "view" at bounding box center [357, 262] width 179 height 14
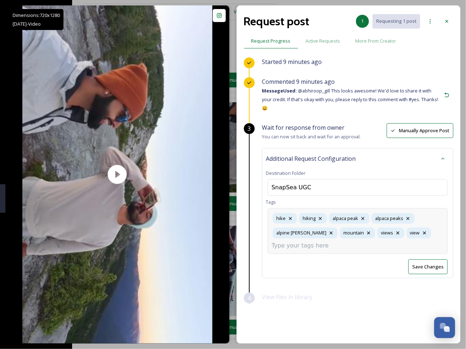
click at [364, 233] on div "hike hiking [GEOGRAPHIC_DATA] alpaca peaks [GEOGRAPHIC_DATA][PERSON_NAME] mount…" at bounding box center [358, 230] width 180 height 45
click at [439, 259] on div "Wait for response from owner You can now sit back and wait for an approval. Man…" at bounding box center [358, 207] width 192 height 169
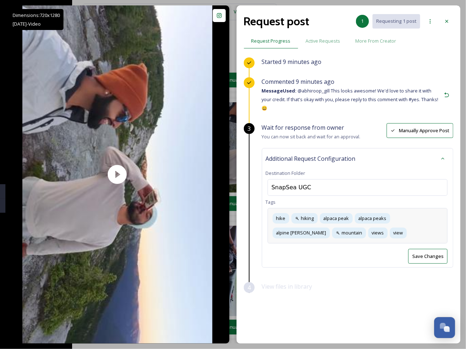
click at [383, 222] on div "hike hiking [GEOGRAPHIC_DATA] alpaca peaks [GEOGRAPHIC_DATA][PERSON_NAME] mount…" at bounding box center [358, 225] width 180 height 35
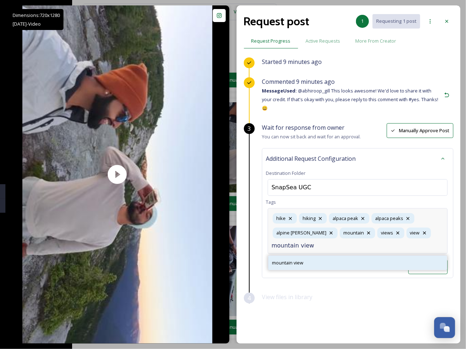
type input "mountain view"
click at [291, 256] on div "mountain view" at bounding box center [357, 262] width 179 height 14
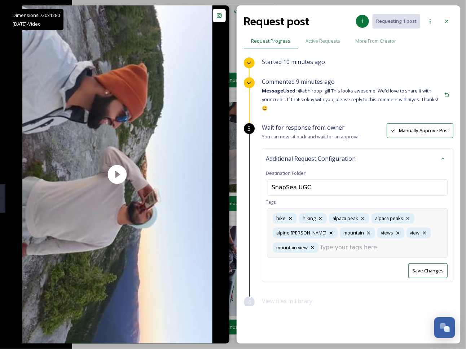
click at [382, 243] on input at bounding box center [356, 247] width 72 height 9
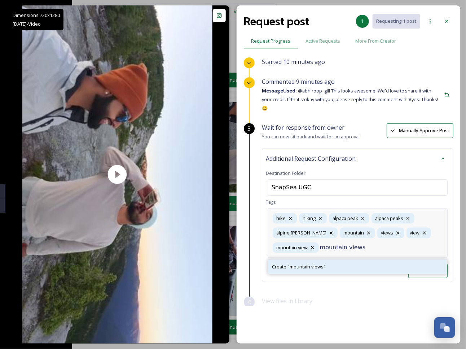
type input "mountain views"
click at [364, 259] on div "Create " mountain views "" at bounding box center [357, 266] width 179 height 14
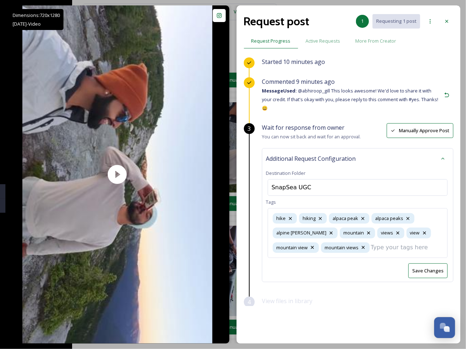
click at [427, 258] on div "Wait for response from owner You can now sit back and wait for an approval. Man…" at bounding box center [358, 209] width 192 height 173
click at [429, 263] on button "Save Changes" at bounding box center [427, 270] width 39 height 15
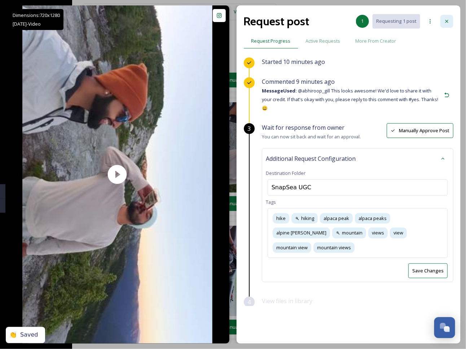
click at [449, 18] on icon at bounding box center [447, 21] width 6 height 6
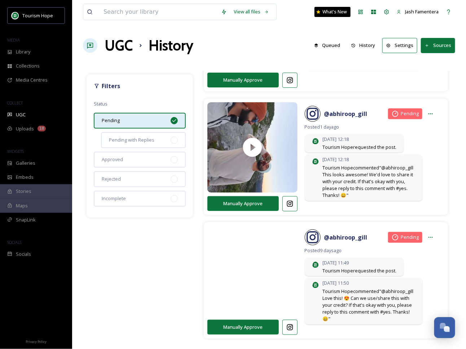
click at [295, 249] on video at bounding box center [252, 271] width 95 height 114
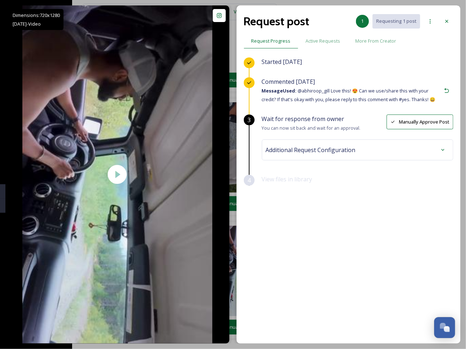
click at [288, 108] on div "Commented [DATE] Message Used: @abhiroop_gill Love this! 😍 Can we use/share thi…" at bounding box center [358, 95] width 192 height 37
click at [332, 86] on div "Commented [DATE] Message Used: @abhiroop_gill Love this! 😍 Can we use/share thi…" at bounding box center [351, 90] width 179 height 26
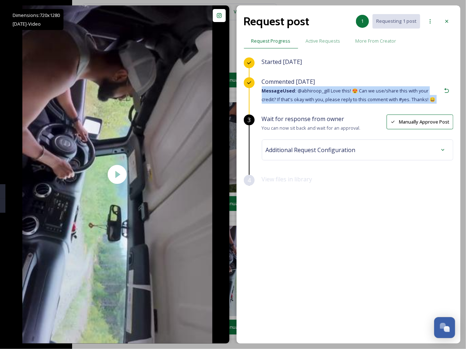
click at [338, 100] on span "Message Used: @abhiroop_gill Love this! 😍 Can we use/share this with your credi…" at bounding box center [349, 94] width 174 height 15
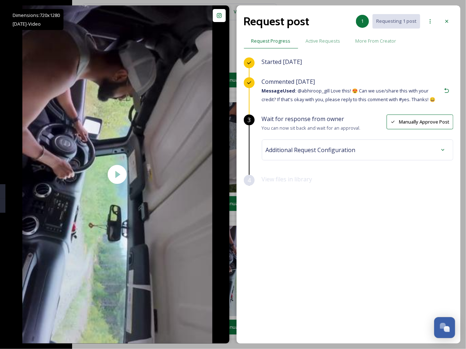
click at [293, 155] on div "Additional Request Configuration" at bounding box center [358, 149] width 184 height 13
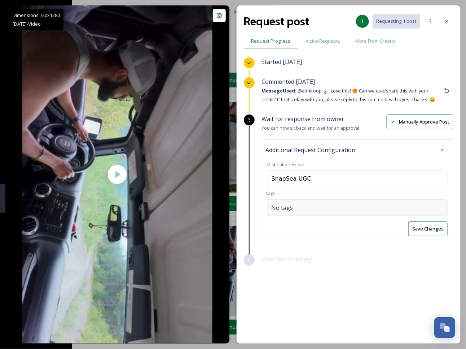
click at [277, 211] on div "No tags" at bounding box center [358, 207] width 180 height 17
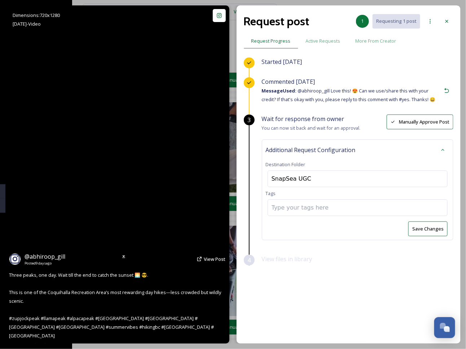
click at [103, 207] on video "Three peaks, one day. Wait till the end to catch the sunset 🌅 😎.\a\aThis is one…" at bounding box center [117, 174] width 190 height 338
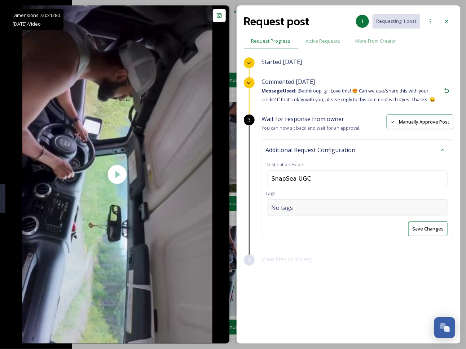
click at [327, 202] on div "No tags" at bounding box center [358, 207] width 180 height 17
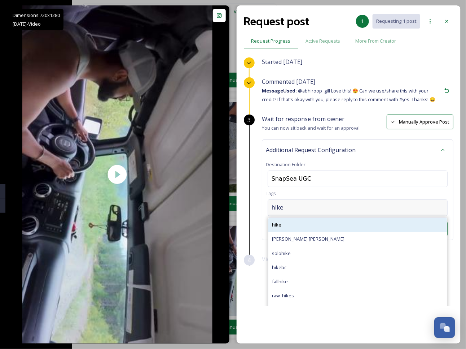
type input "hike"
click at [298, 226] on div "hike" at bounding box center [357, 225] width 179 height 14
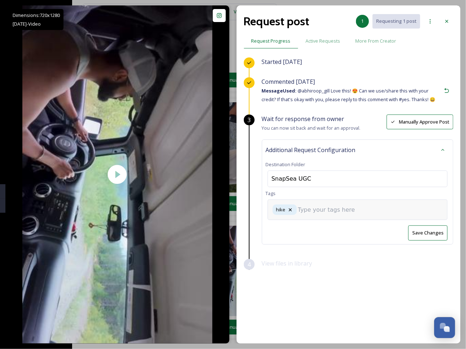
click at [327, 210] on input at bounding box center [334, 209] width 72 height 9
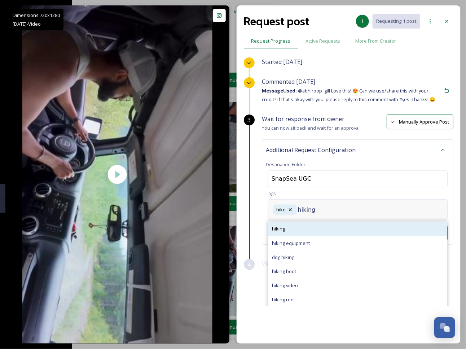
type input "hiking"
click at [320, 223] on div "hiking" at bounding box center [357, 229] width 179 height 14
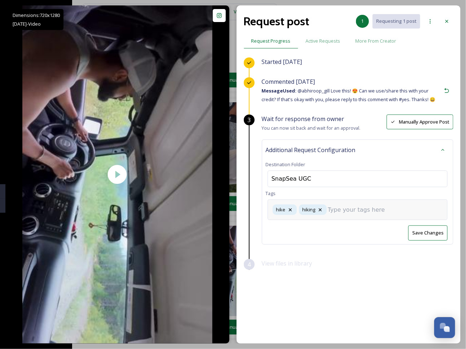
click at [358, 203] on div "hike hiking" at bounding box center [358, 209] width 180 height 21
click at [348, 210] on input at bounding box center [364, 209] width 72 height 9
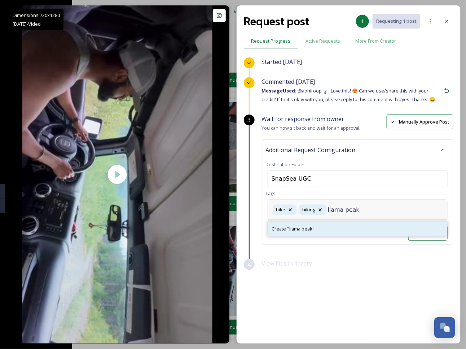
type input "llama peak"
click at [305, 227] on span "Create " llama peak "" at bounding box center [293, 228] width 43 height 7
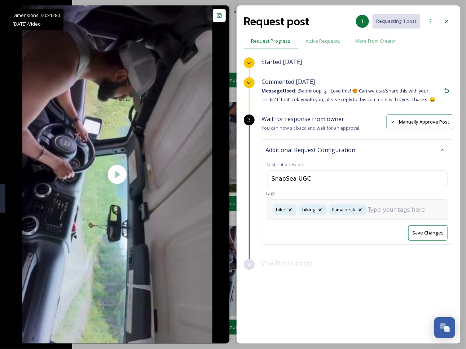
click at [393, 215] on div "hike hiking llama peak" at bounding box center [358, 209] width 180 height 21
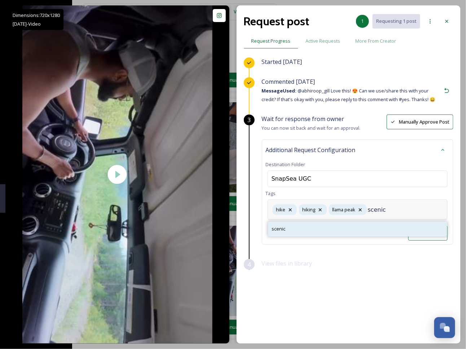
type input "scenic"
click at [340, 226] on div "scenic" at bounding box center [357, 229] width 179 height 14
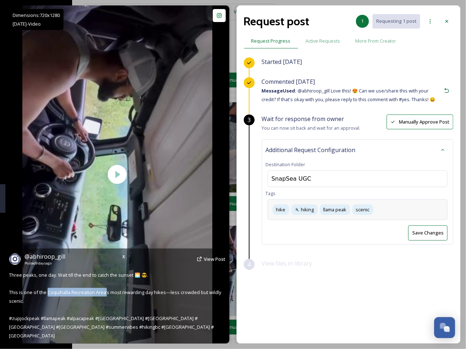
drag, startPoint x: 46, startPoint y: 299, endPoint x: 106, endPoint y: 297, distance: 59.6
click at [106, 297] on div "@ abhiroop_gill Posted [DATE] View Post Three peaks, one day. Wait till the end…" at bounding box center [117, 295] width 224 height 95
copy span "quihalla Recreation Area’s"
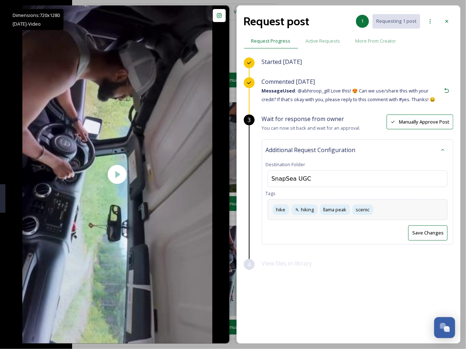
click at [386, 208] on div "hike hiking llama peak scenic" at bounding box center [358, 209] width 180 height 21
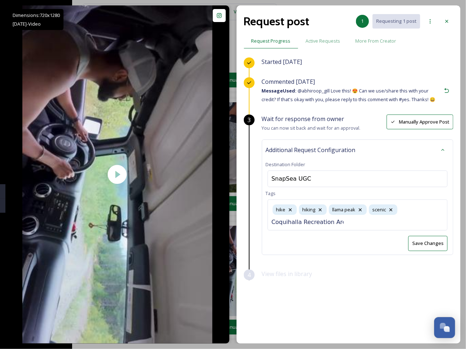
scroll to position [0, 9]
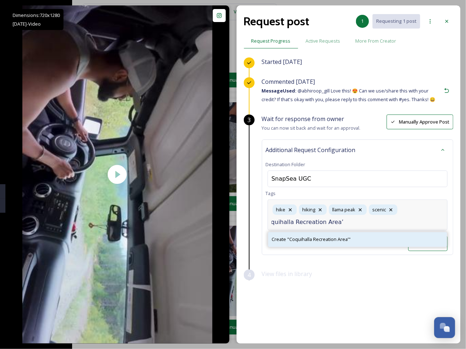
type input "Coquihalla Recreation Area’"
click at [306, 236] on span "Create " Coquihalla Recreation Area’ "" at bounding box center [311, 239] width 79 height 7
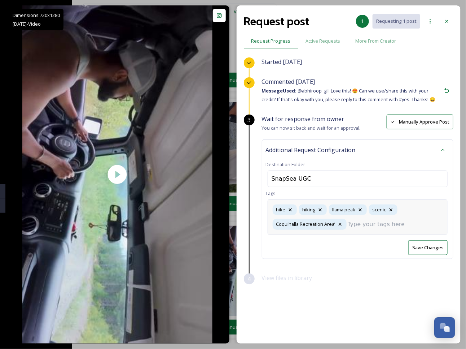
click at [426, 245] on div "Wait for response from owner You can now sit back and wait for an approval. Man…" at bounding box center [358, 193] width 192 height 159
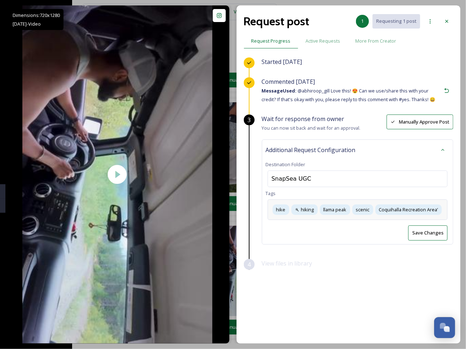
click at [431, 229] on button "Save Changes" at bounding box center [427, 232] width 39 height 15
click at [450, 20] on div at bounding box center [447, 21] width 13 height 13
